Goal: Information Seeking & Learning: Learn about a topic

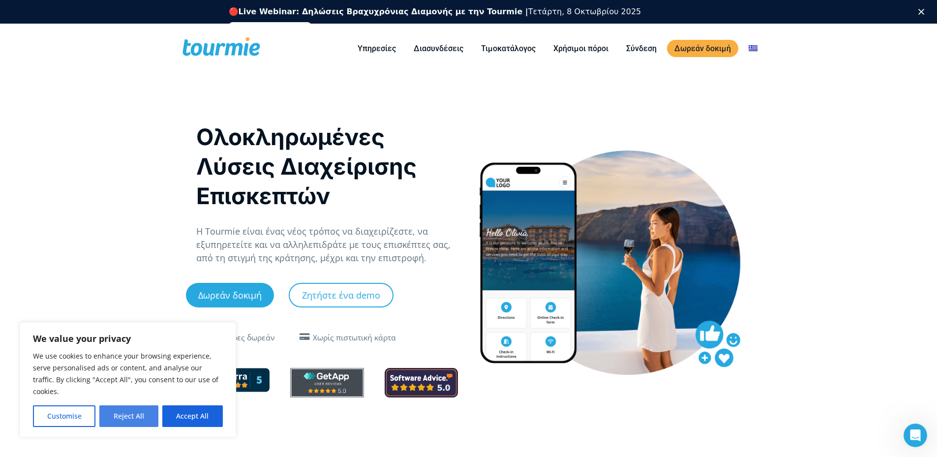
click at [143, 414] on button "Reject All" at bounding box center [128, 416] width 59 height 22
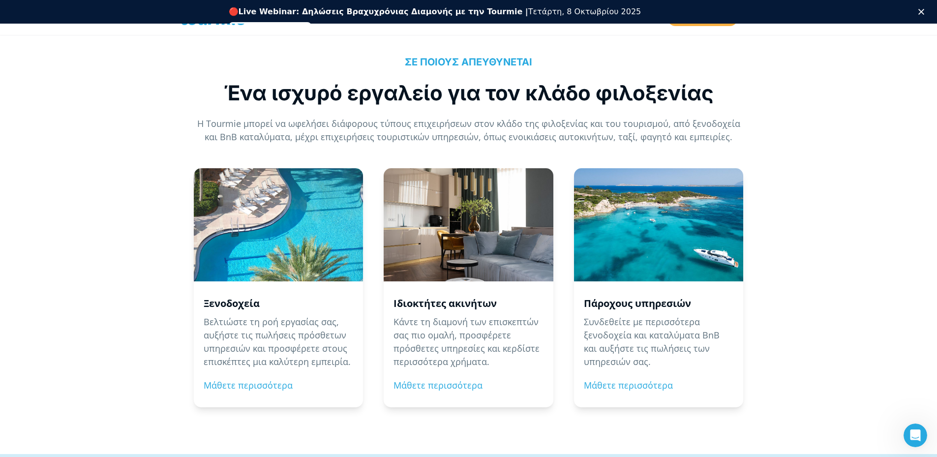
scroll to position [928, 0]
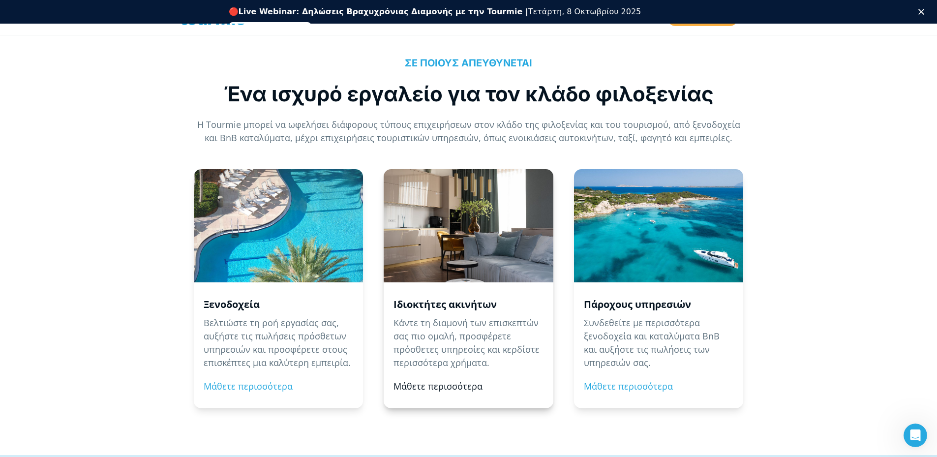
click at [434, 388] on link "Μάθετε περισσότερα" at bounding box center [437, 386] width 89 height 12
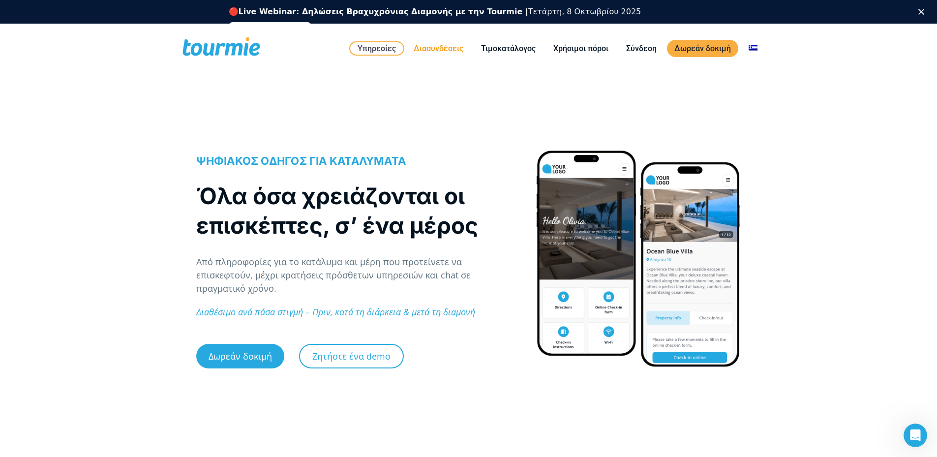
click at [438, 47] on link "Διασυνδέσεις" at bounding box center [438, 48] width 64 height 12
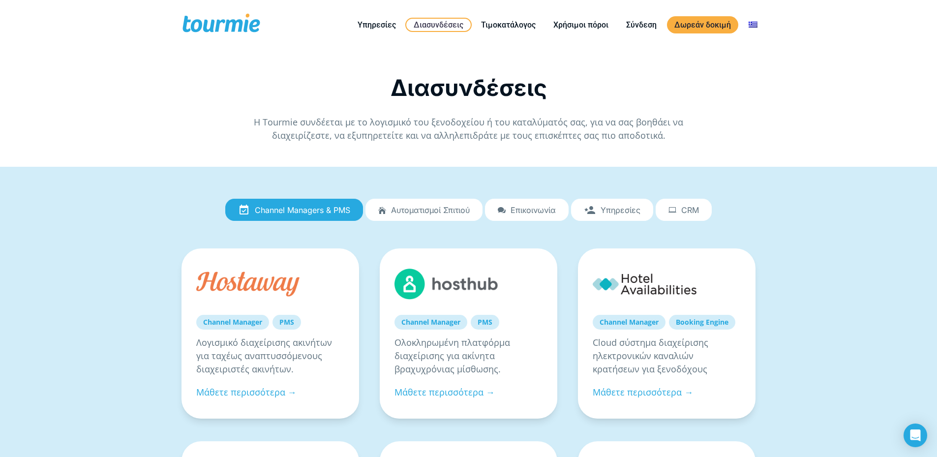
click at [415, 210] on span "Αυτοματισμοί Σπιτιού" at bounding box center [430, 210] width 79 height 9
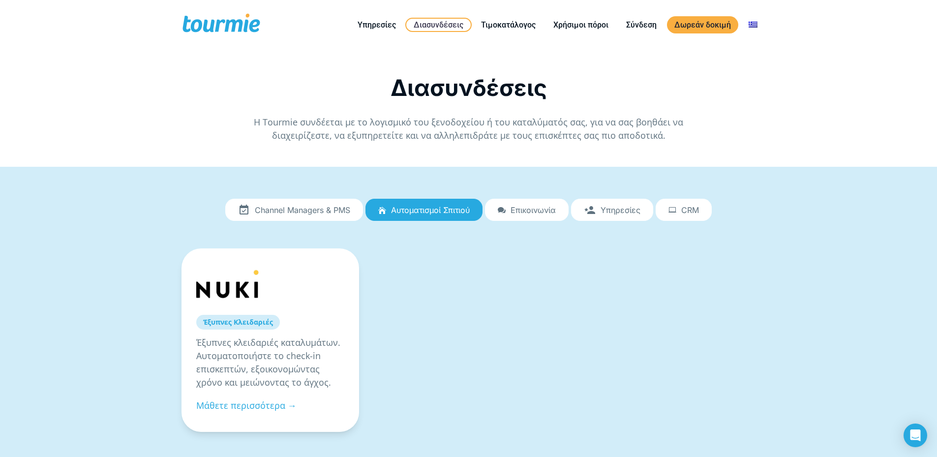
click at [533, 210] on span "Επικοινωνία" at bounding box center [532, 210] width 45 height 9
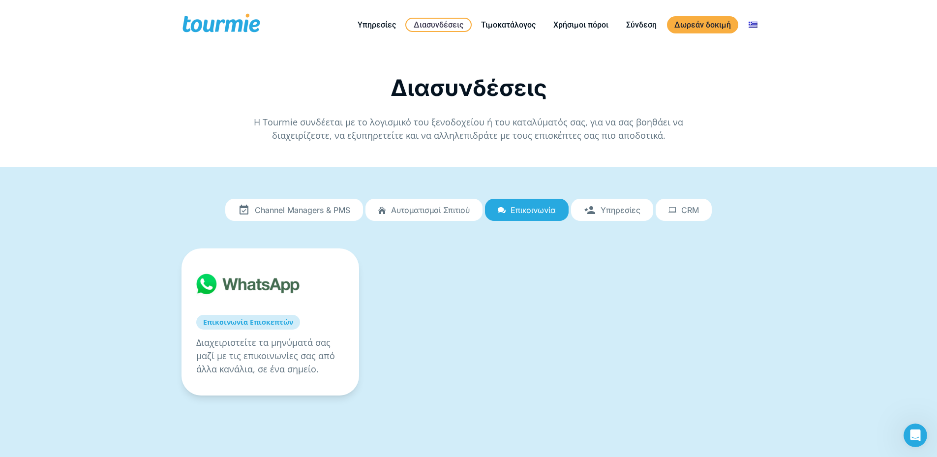
click at [628, 208] on span "Υπηρεσίες" at bounding box center [620, 210] width 40 height 9
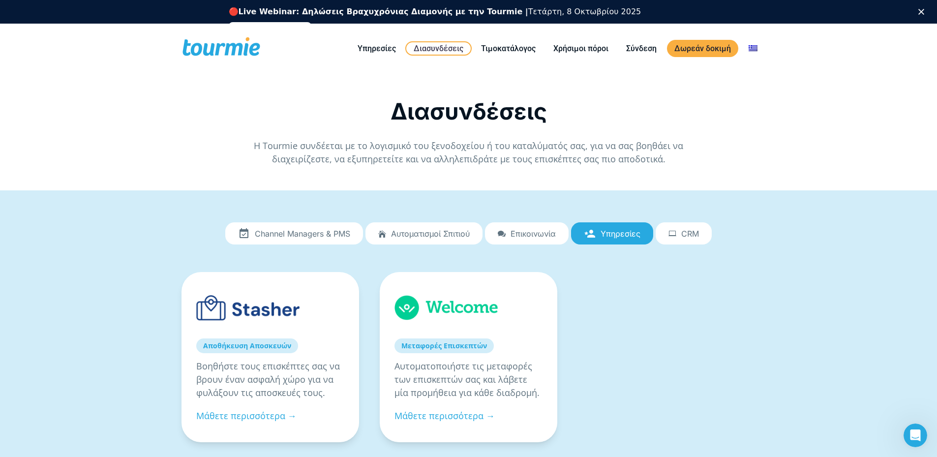
click at [690, 231] on span "CRM" at bounding box center [690, 233] width 18 height 9
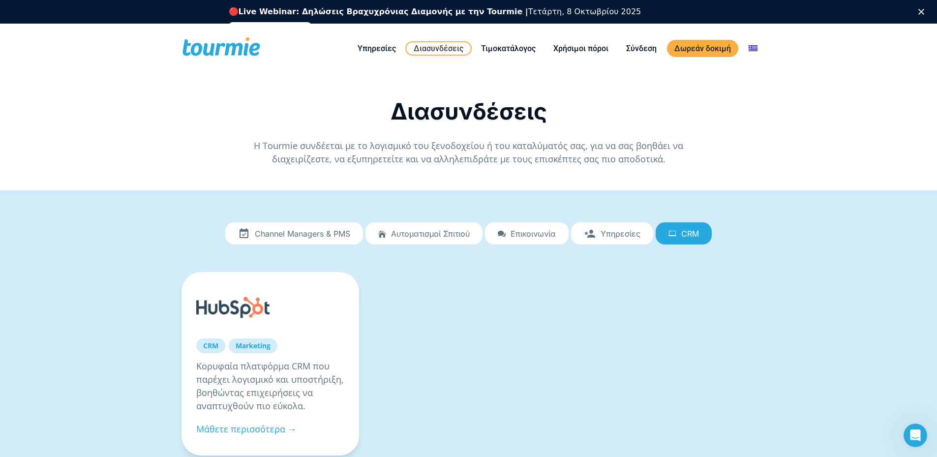
click at [301, 231] on span "Channel Managers & PMS" at bounding box center [302, 233] width 95 height 9
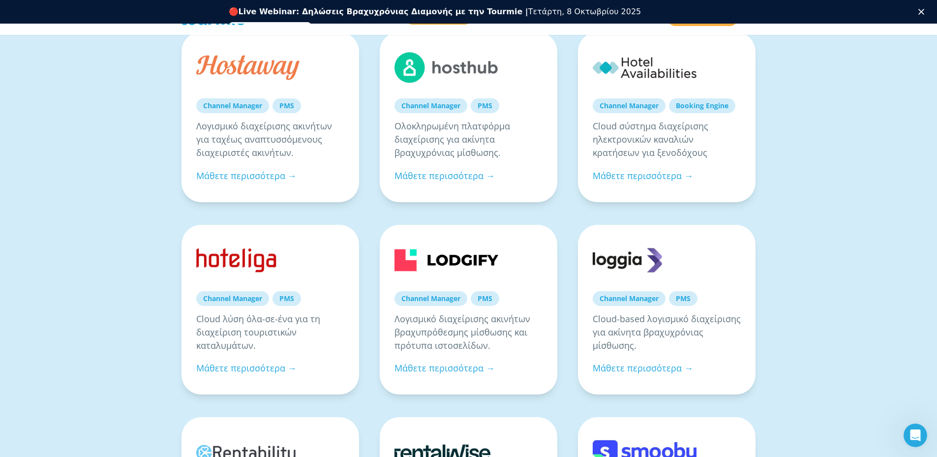
scroll to position [197, 0]
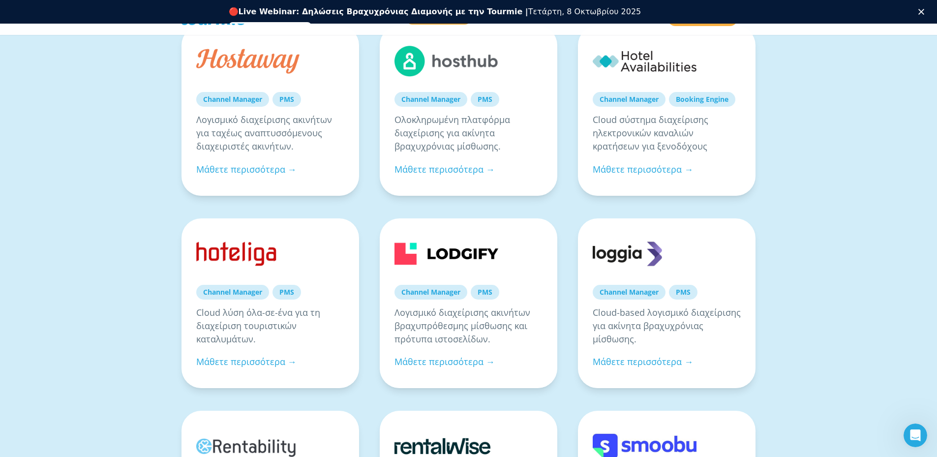
drag, startPoint x: 836, startPoint y: 333, endPoint x: 896, endPoint y: 296, distance: 71.1
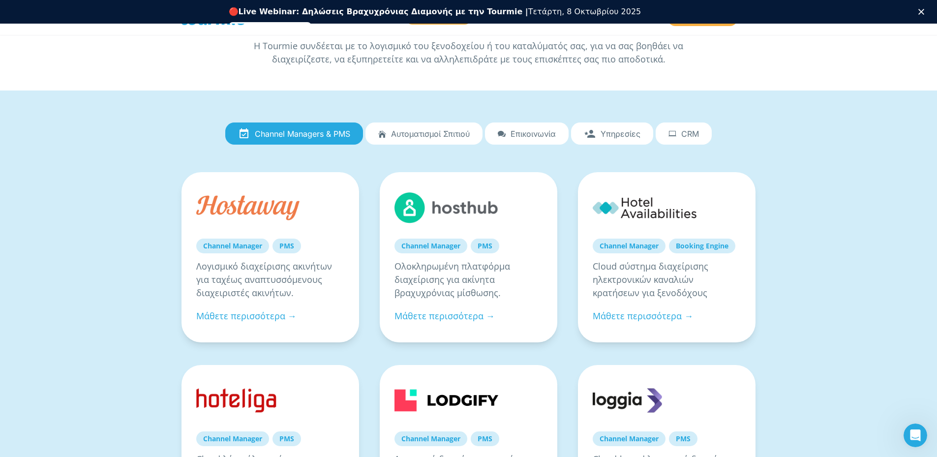
scroll to position [0, 0]
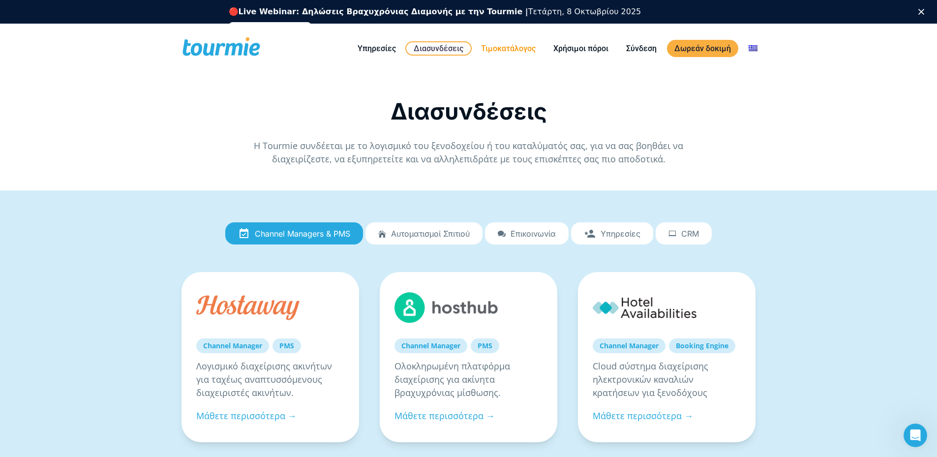
click at [506, 49] on link "Τιμοκατάλογος" at bounding box center [508, 48] width 69 height 12
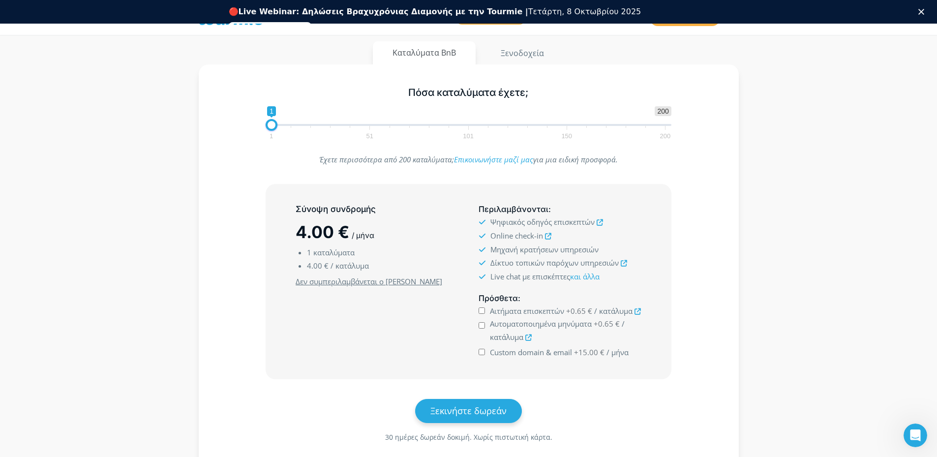
scroll to position [148, 0]
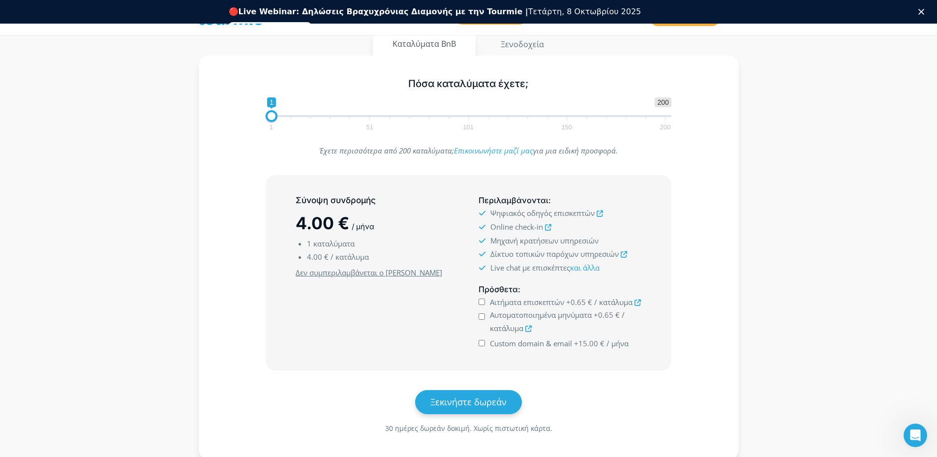
click at [636, 304] on icon at bounding box center [637, 303] width 6 height 6
click at [272, 116] on span at bounding box center [274, 116] width 12 height 12
type input "3"
click at [274, 117] on span at bounding box center [276, 116] width 12 height 12
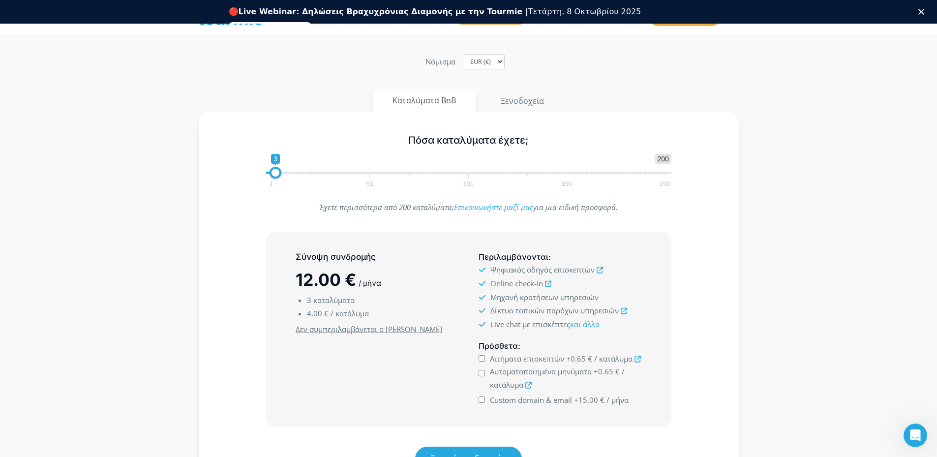
scroll to position [0, 0]
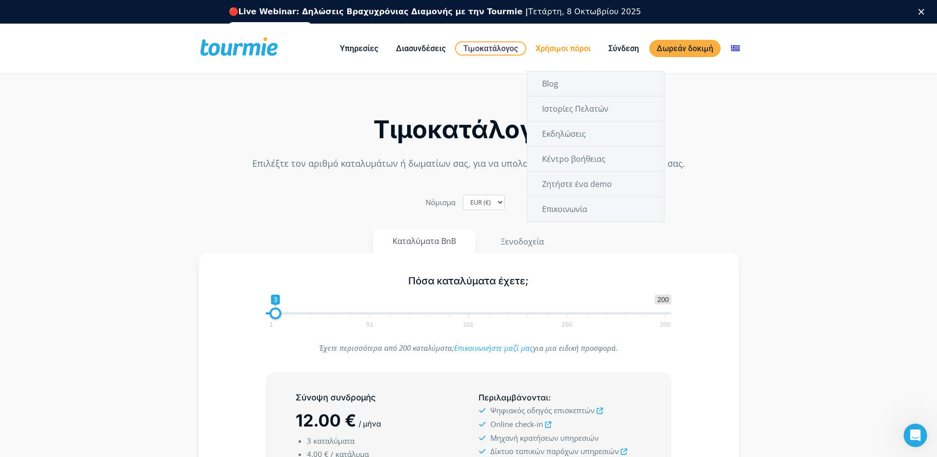
click at [559, 46] on link "Χρήσιμοι πόροι" at bounding box center [563, 48] width 70 height 12
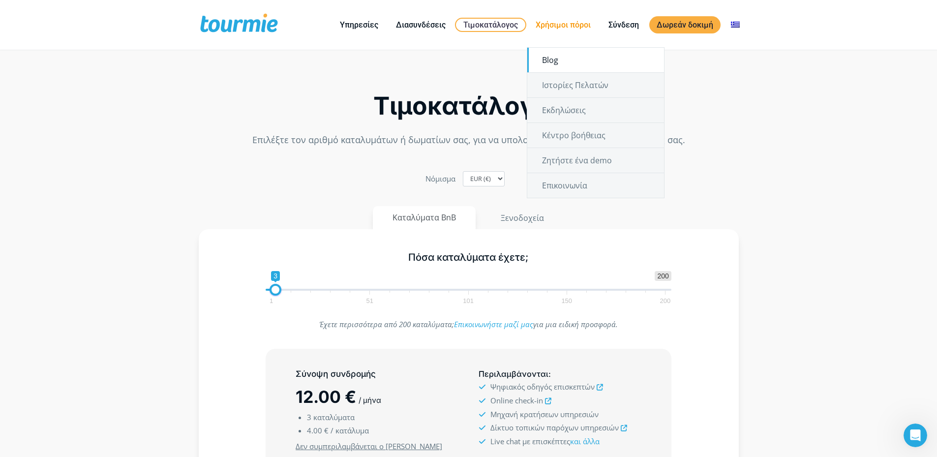
click at [545, 57] on link "Blog" at bounding box center [595, 60] width 137 height 25
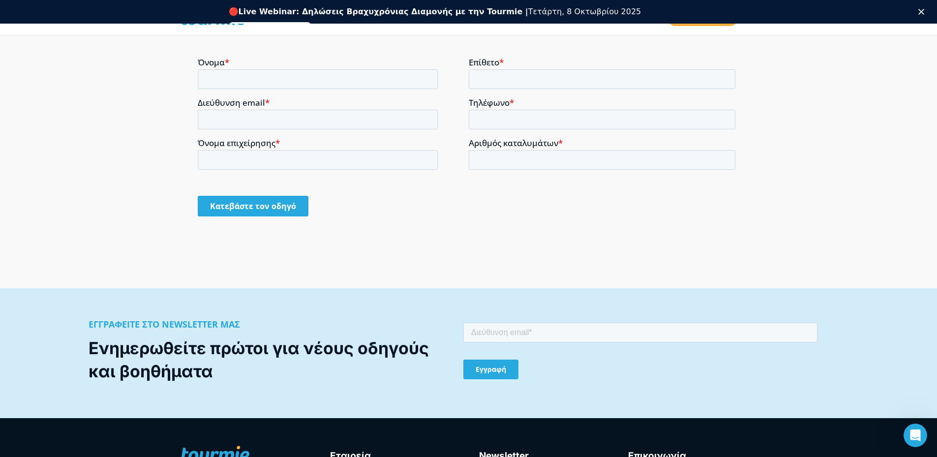
scroll to position [875, 0]
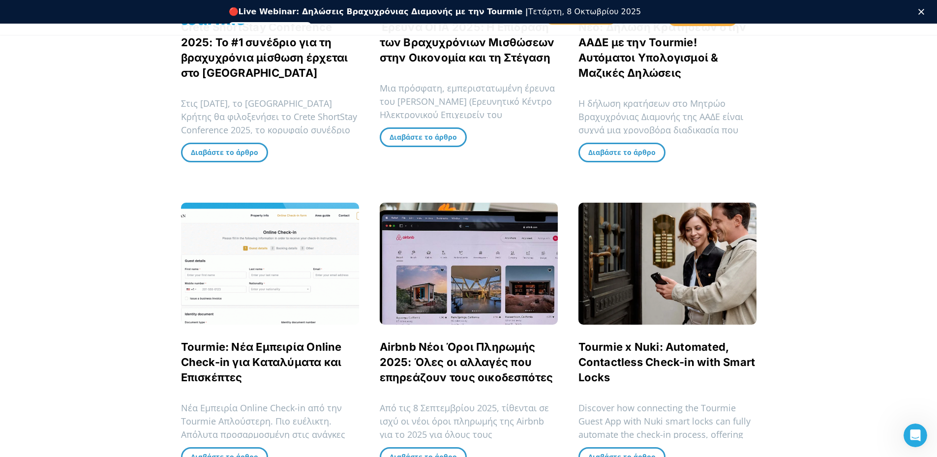
scroll to position [738, 0]
drag, startPoint x: 0, startPoint y: 0, endPoint x: 876, endPoint y: 153, distance: 889.2
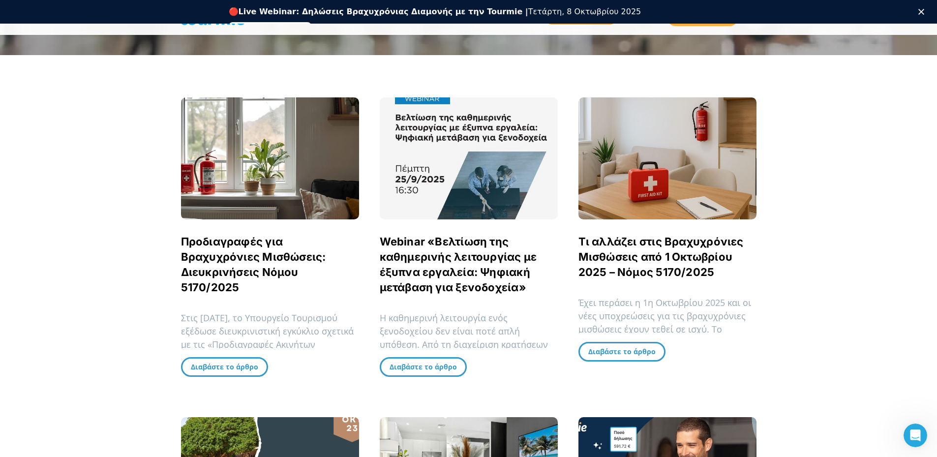
scroll to position [209, 0]
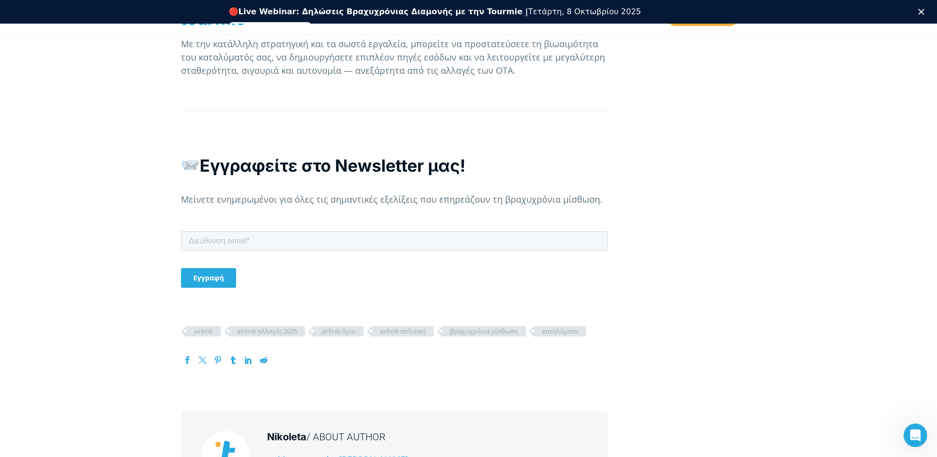
scroll to position [2585, 0]
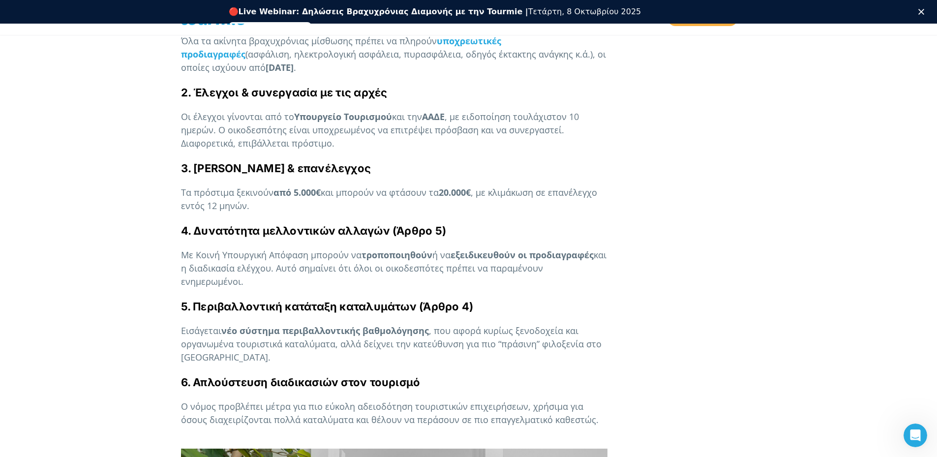
scroll to position [750, 0]
drag, startPoint x: 44, startPoint y: 295, endPoint x: 27, endPoint y: 377, distance: 84.3
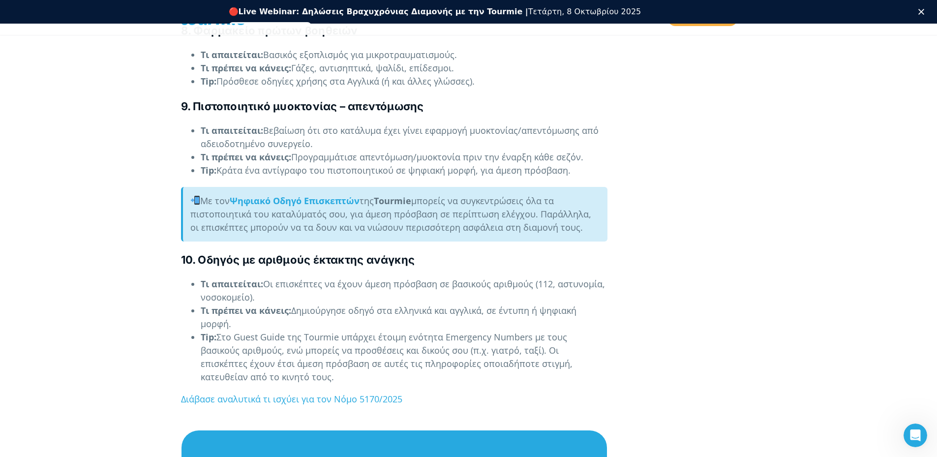
scroll to position [2323, 0]
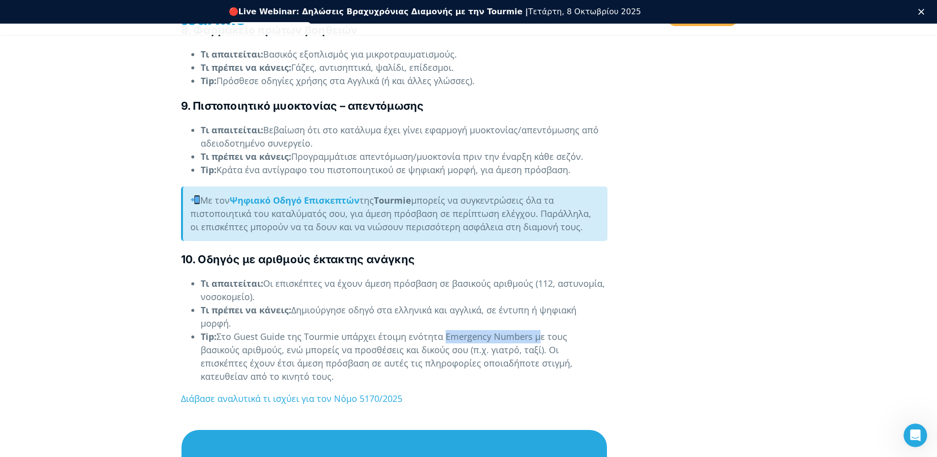
drag, startPoint x: 442, startPoint y: 336, endPoint x: 532, endPoint y: 335, distance: 90.0
click at [532, 335] on li "Tip: Στο Guest Guide της Tourmie υπάρχει έτοιμη ενότητα Emergency Numbers με το…" at bounding box center [404, 356] width 407 height 53
